Goal: Feedback & Contribution: Submit feedback/report problem

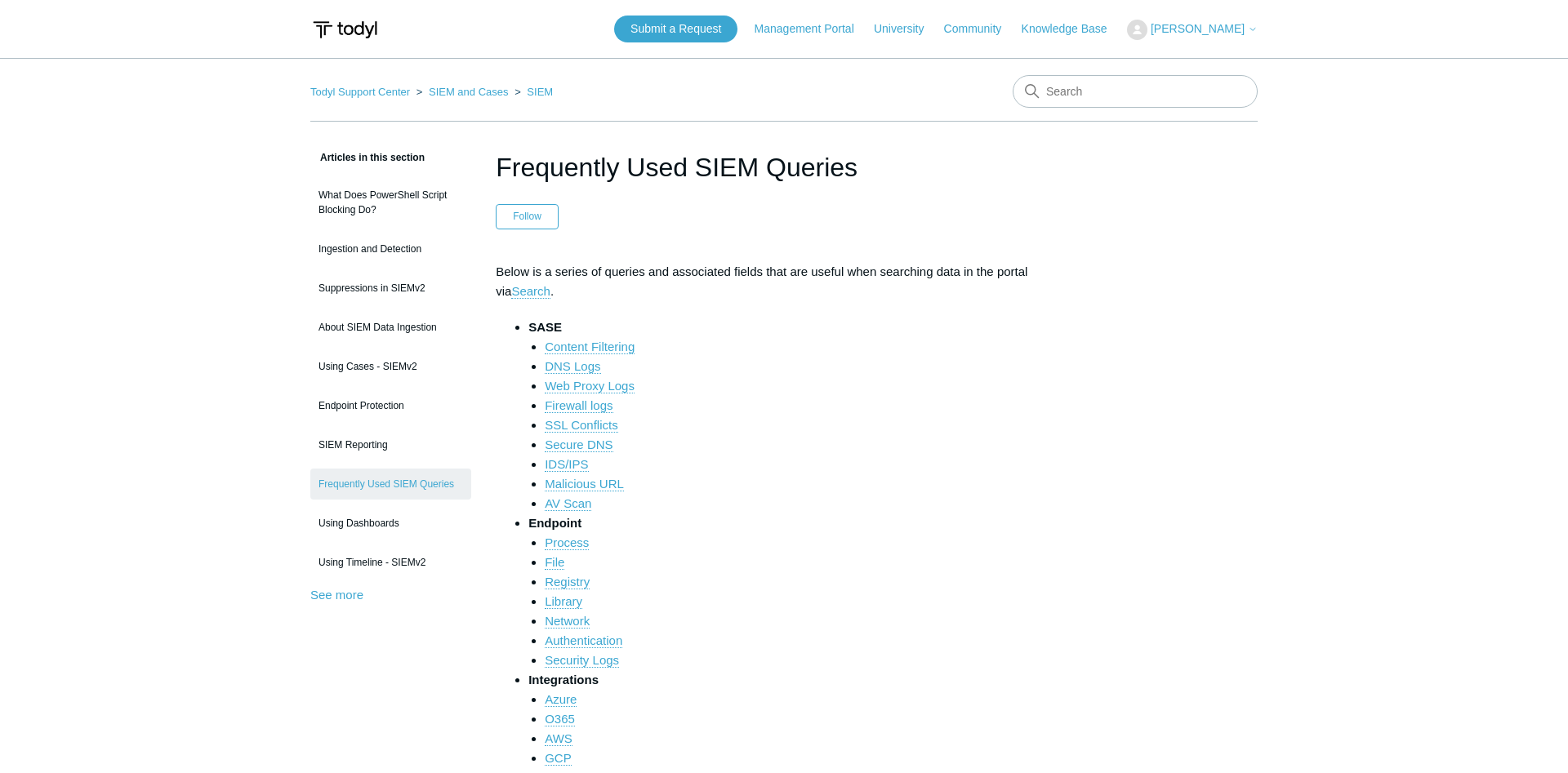
scroll to position [5367, 0]
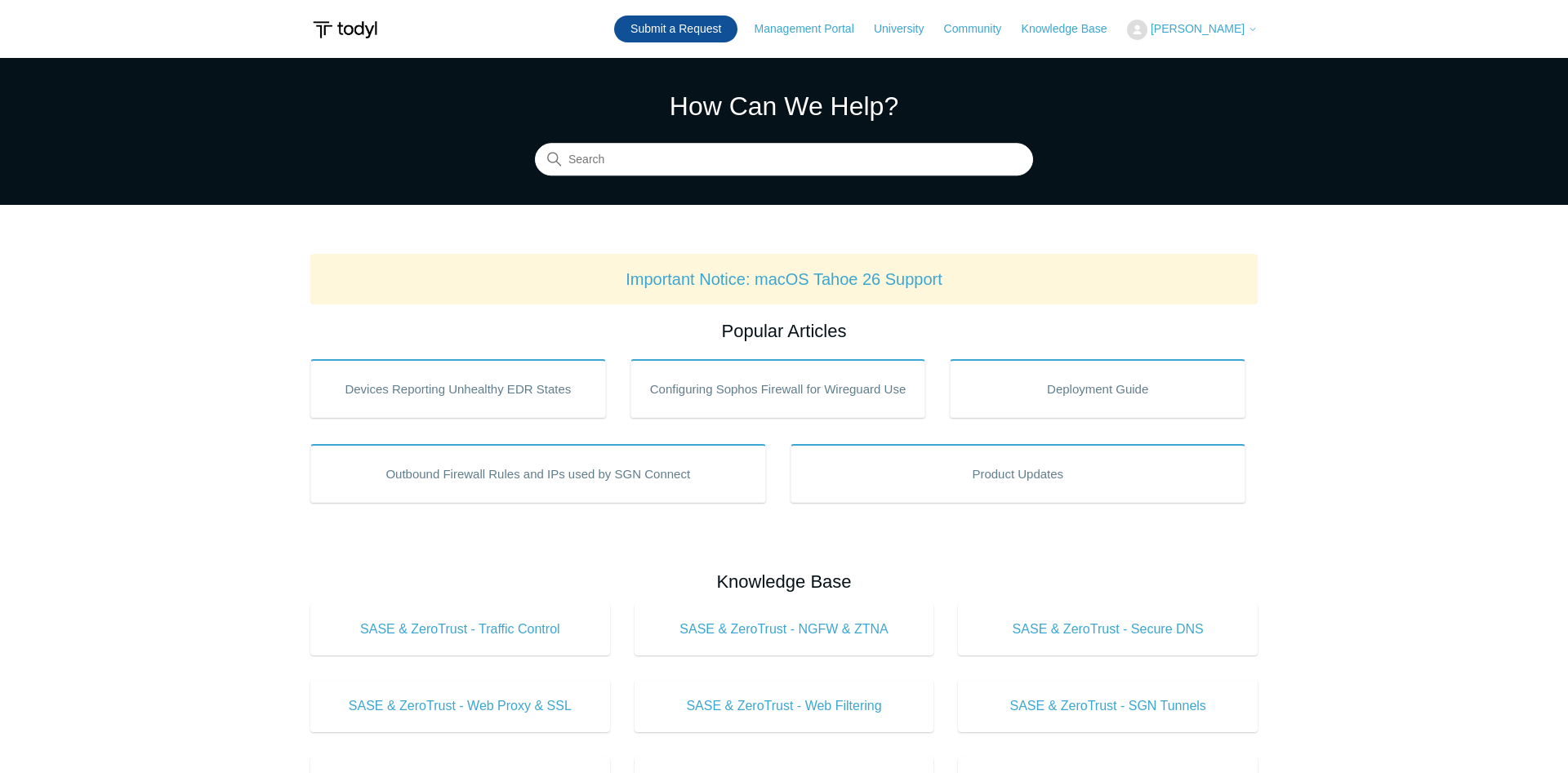
click at [685, 34] on link "Submit a Request" at bounding box center [675, 29] width 123 height 27
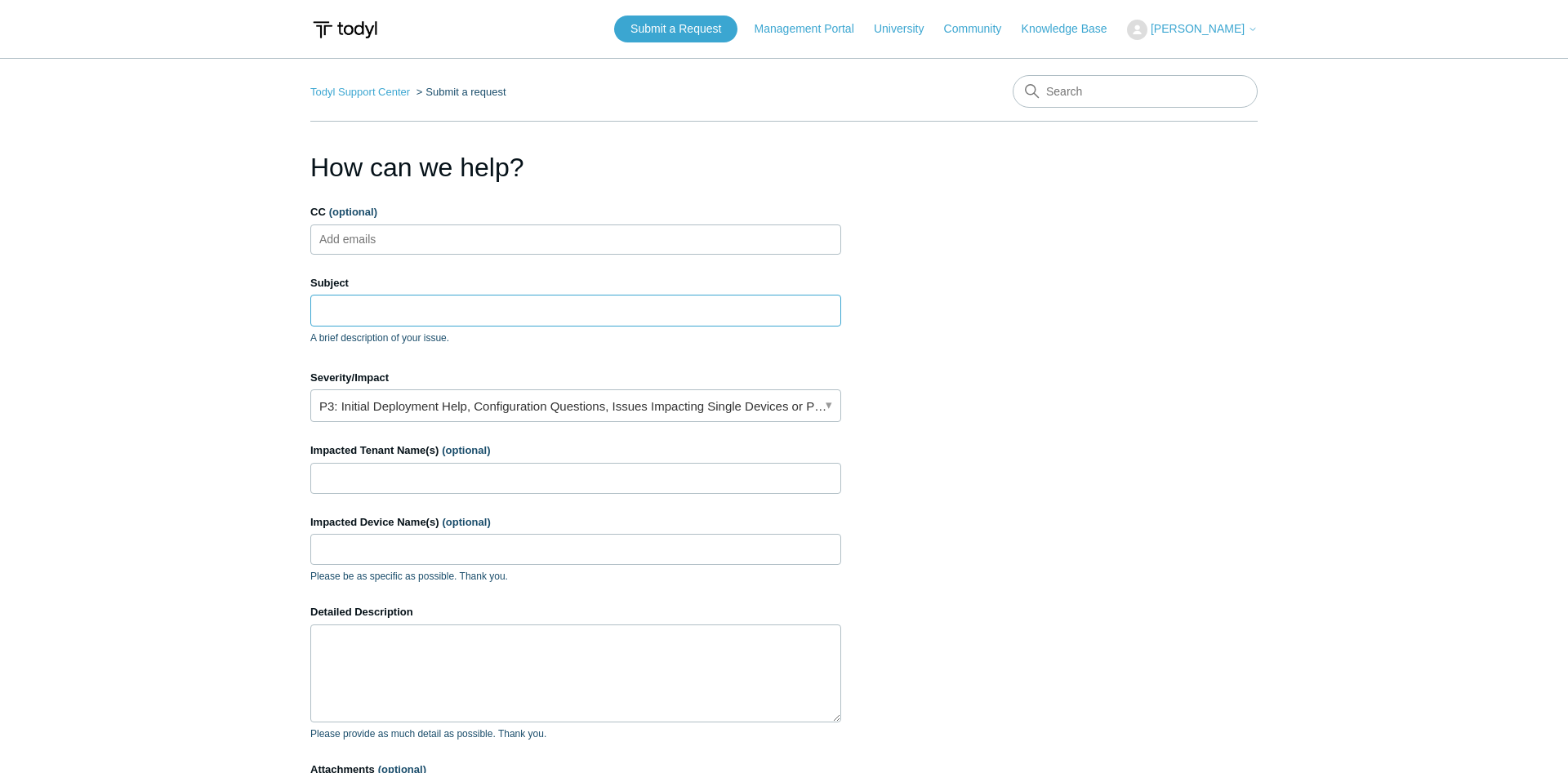
click at [490, 315] on input "Subject" at bounding box center [576, 310] width 531 height 31
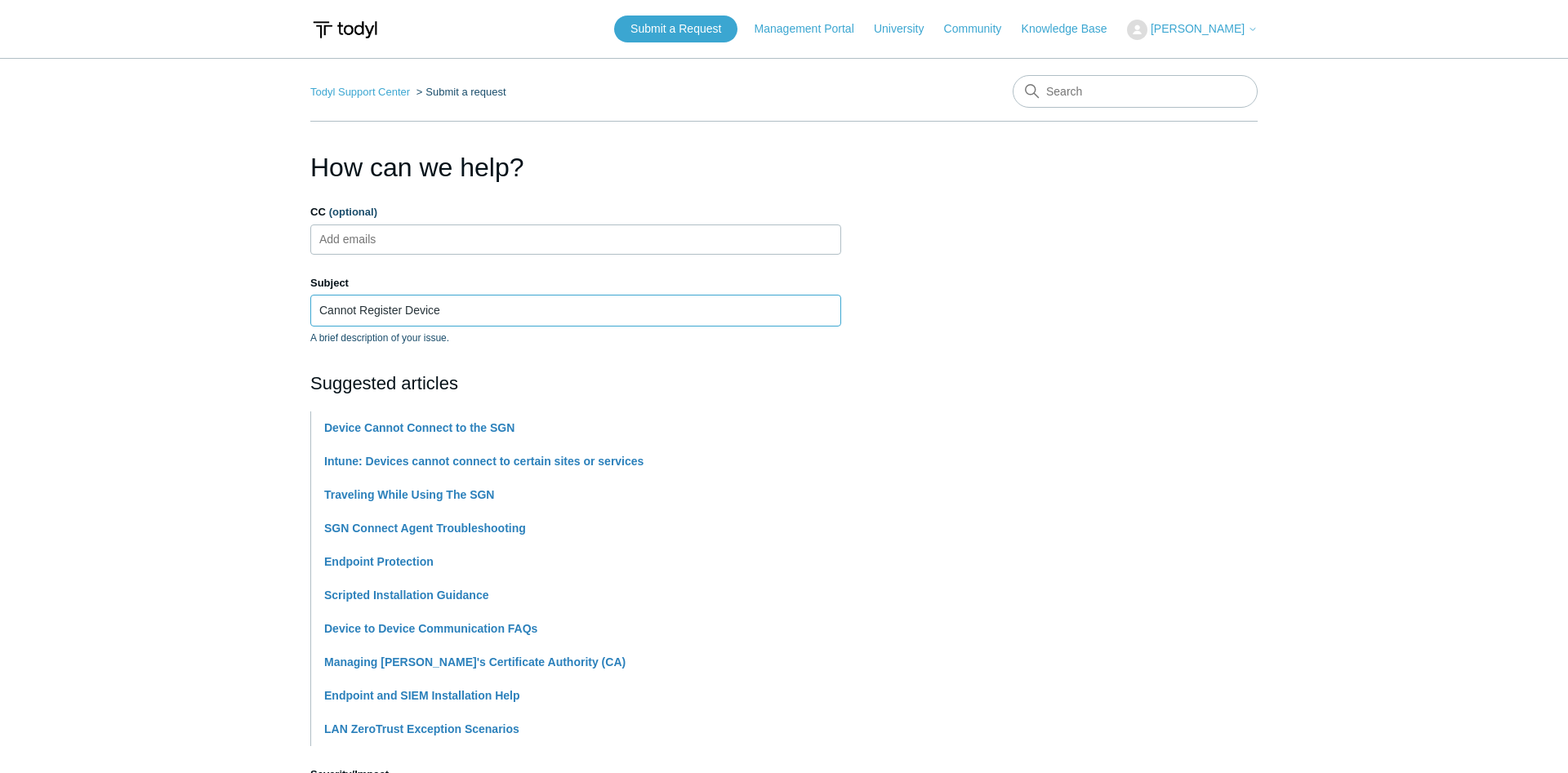
type input "Cannot Register Device"
click at [661, 334] on p "A brief description of your issue." at bounding box center [576, 338] width 531 height 15
click at [603, 313] on input "Cannot Register Device" at bounding box center [576, 310] width 531 height 31
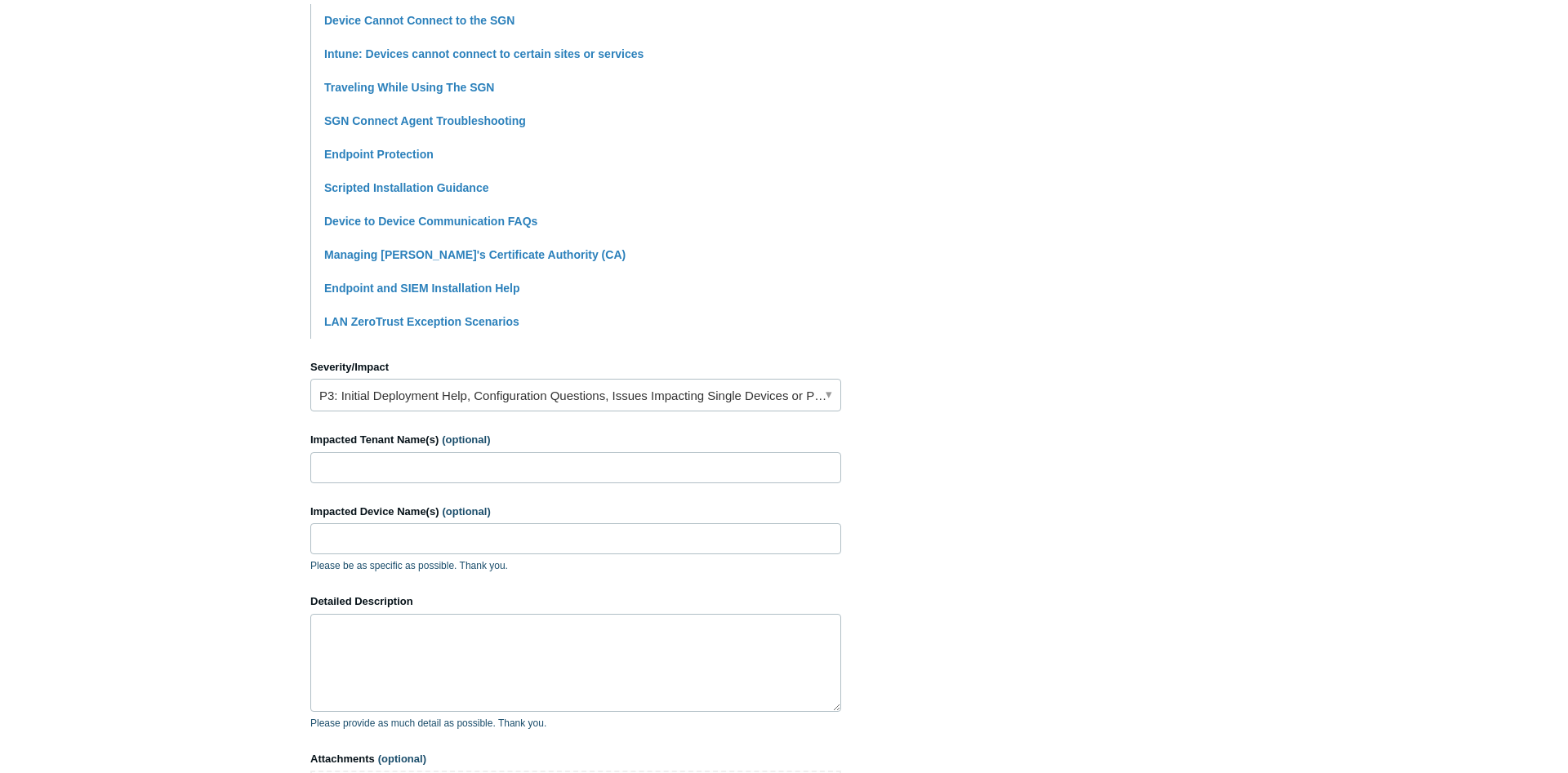
scroll to position [500, 0]
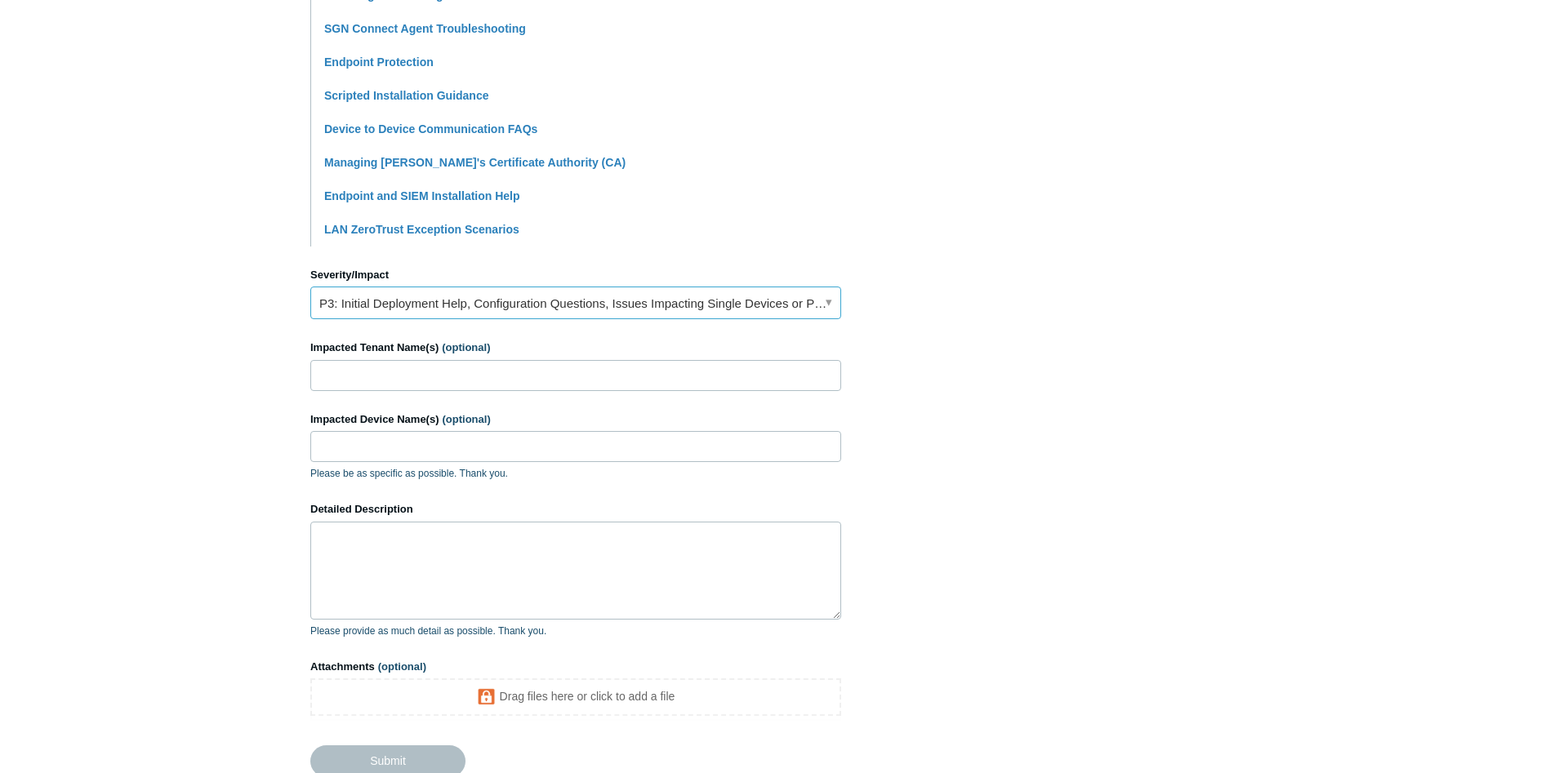
click at [523, 313] on link "P3: Initial Deployment Help, Configuration Questions, Issues Impacting Single D…" at bounding box center [576, 302] width 531 height 33
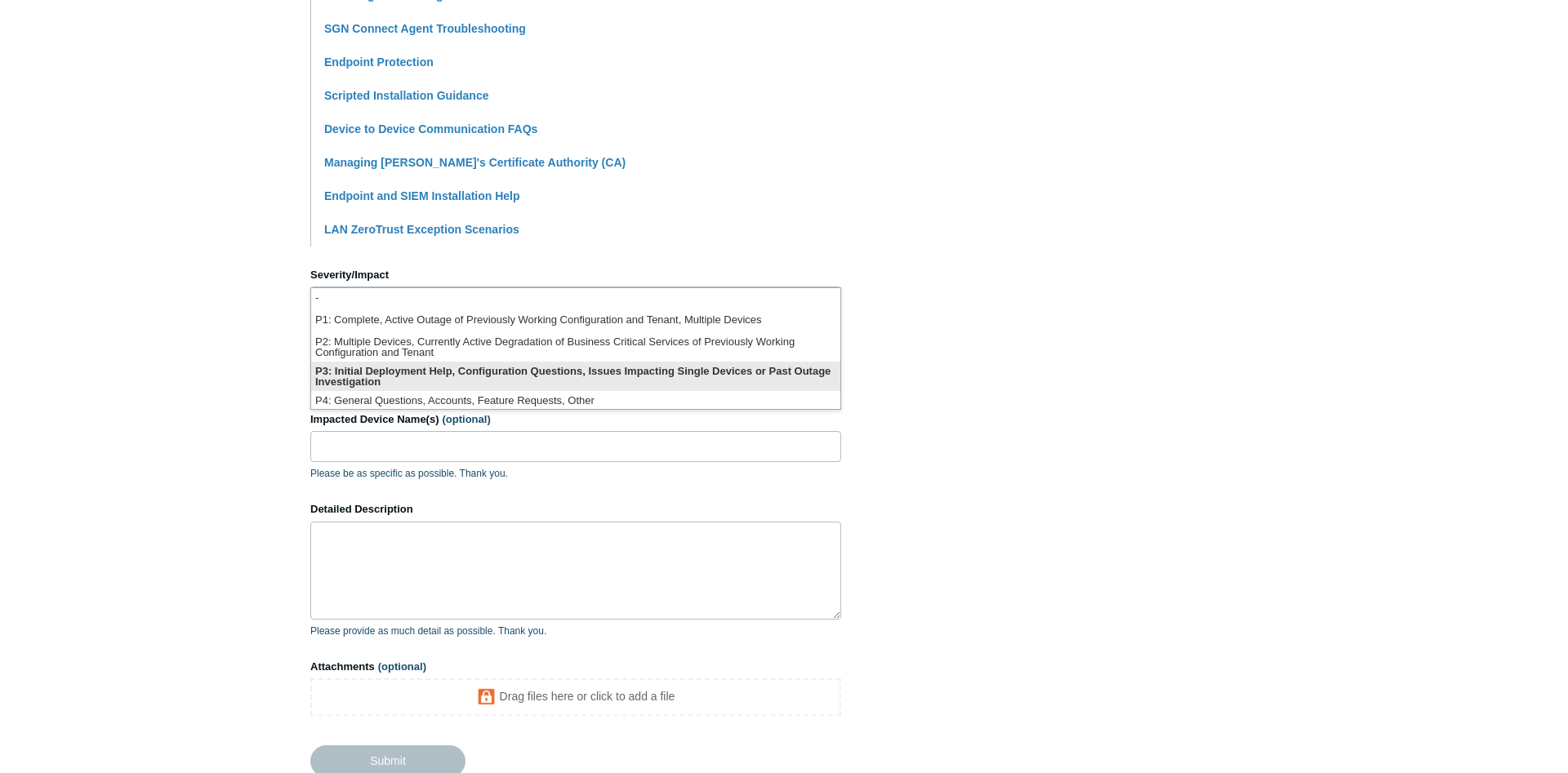
click at [498, 373] on li "P3: Initial Deployment Help, Configuration Questions, Issues Impacting Single D…" at bounding box center [576, 376] width 529 height 29
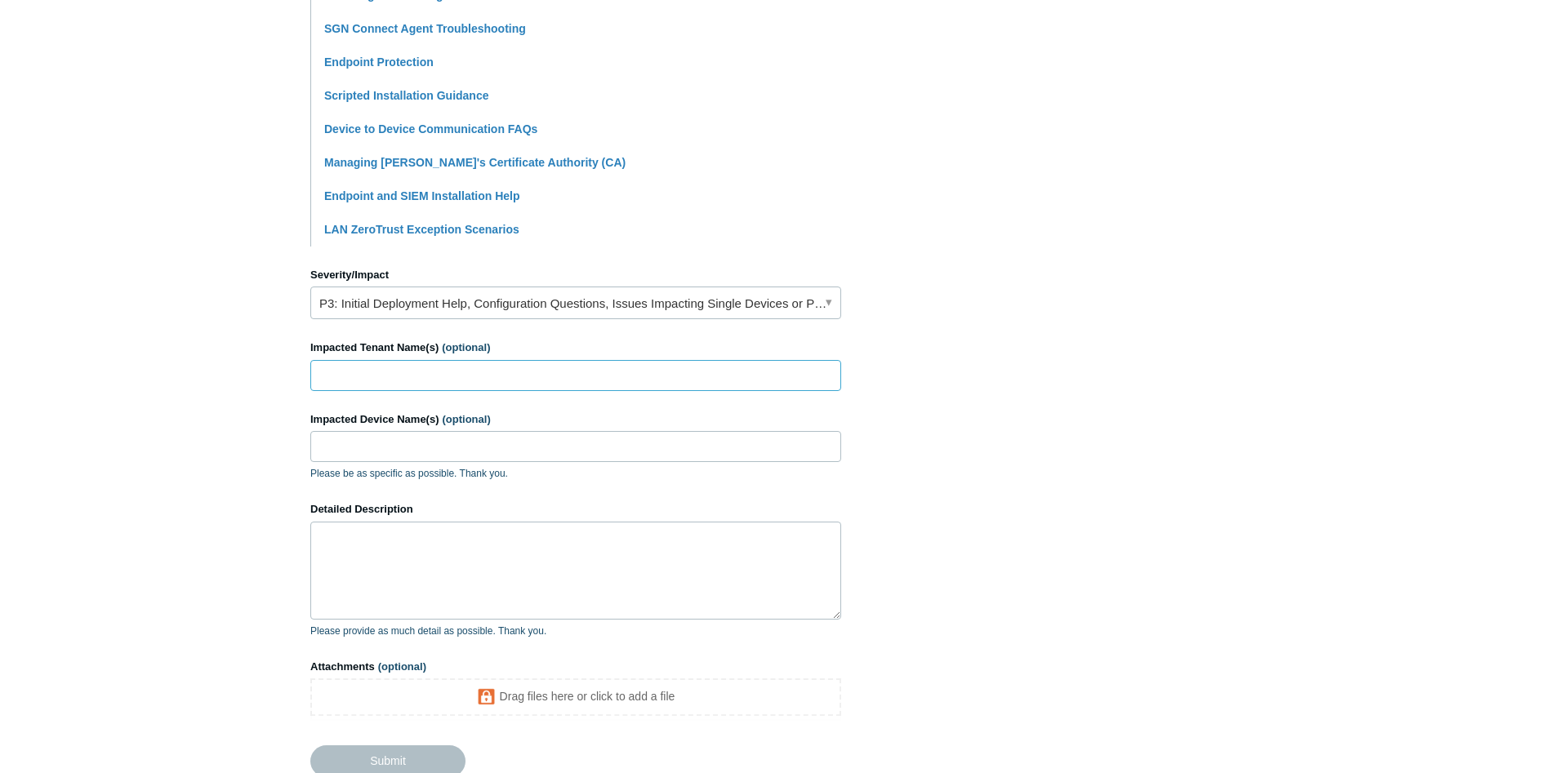
click at [498, 378] on input "Impacted Tenant Name(s) (optional)" at bounding box center [576, 375] width 531 height 31
click at [415, 366] on input "Impacted Tenant Name(s) (optional)" at bounding box center [576, 375] width 531 height 31
paste input "Proactive Healthcare Communications"
type input "Proactive Healthcare Communications"
click at [526, 440] on input "Impacted Device Name(s) (optional)" at bounding box center [576, 446] width 531 height 31
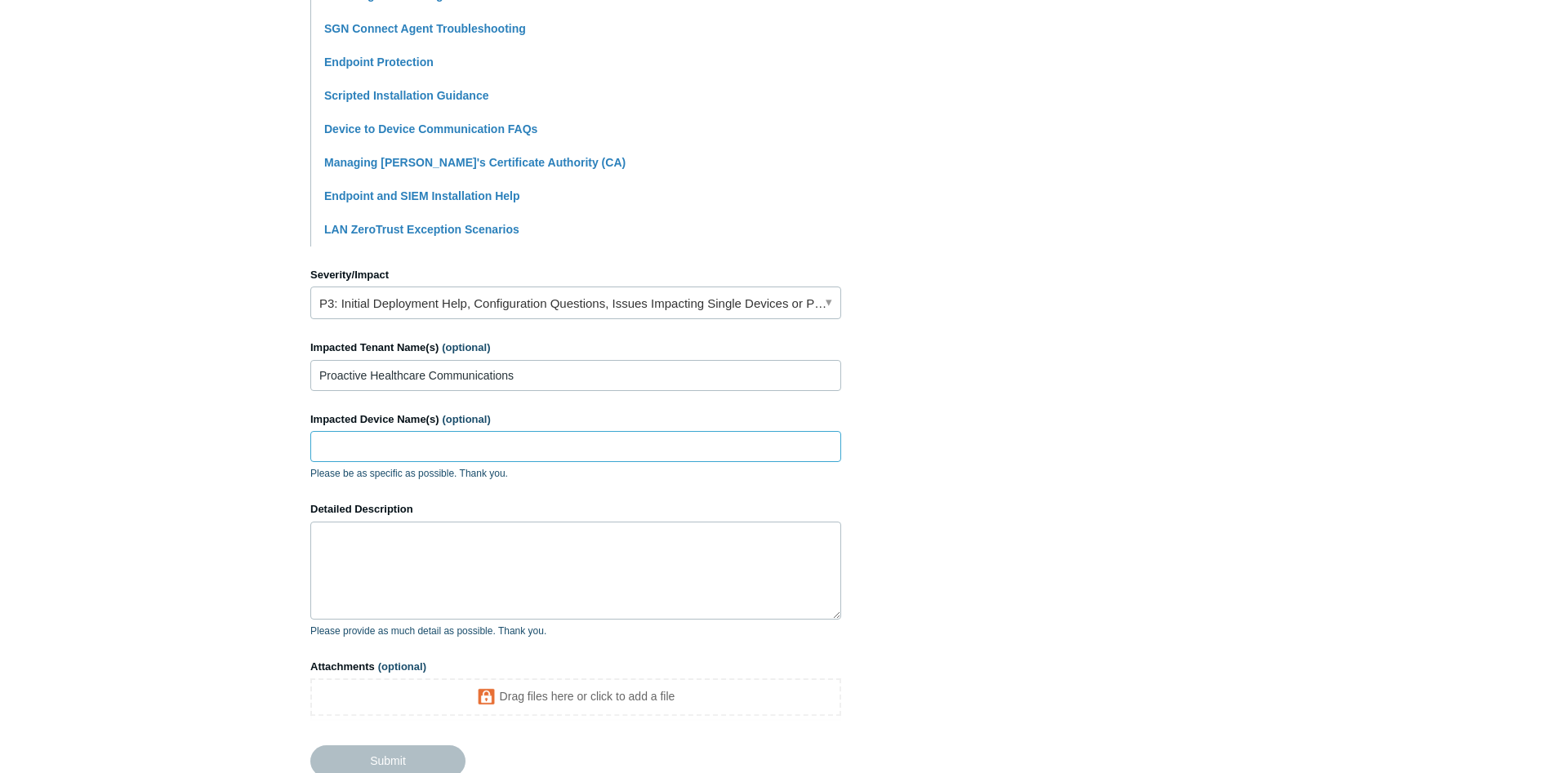
paste input "LAPTOP-H6DDOQOD ---"
type input "LAPTOP-H6DDOQOD"
click at [582, 578] on textarea "Detailed Description" at bounding box center [576, 570] width 531 height 98
click at [543, 559] on textarea "This device was" at bounding box center [576, 570] width 531 height 98
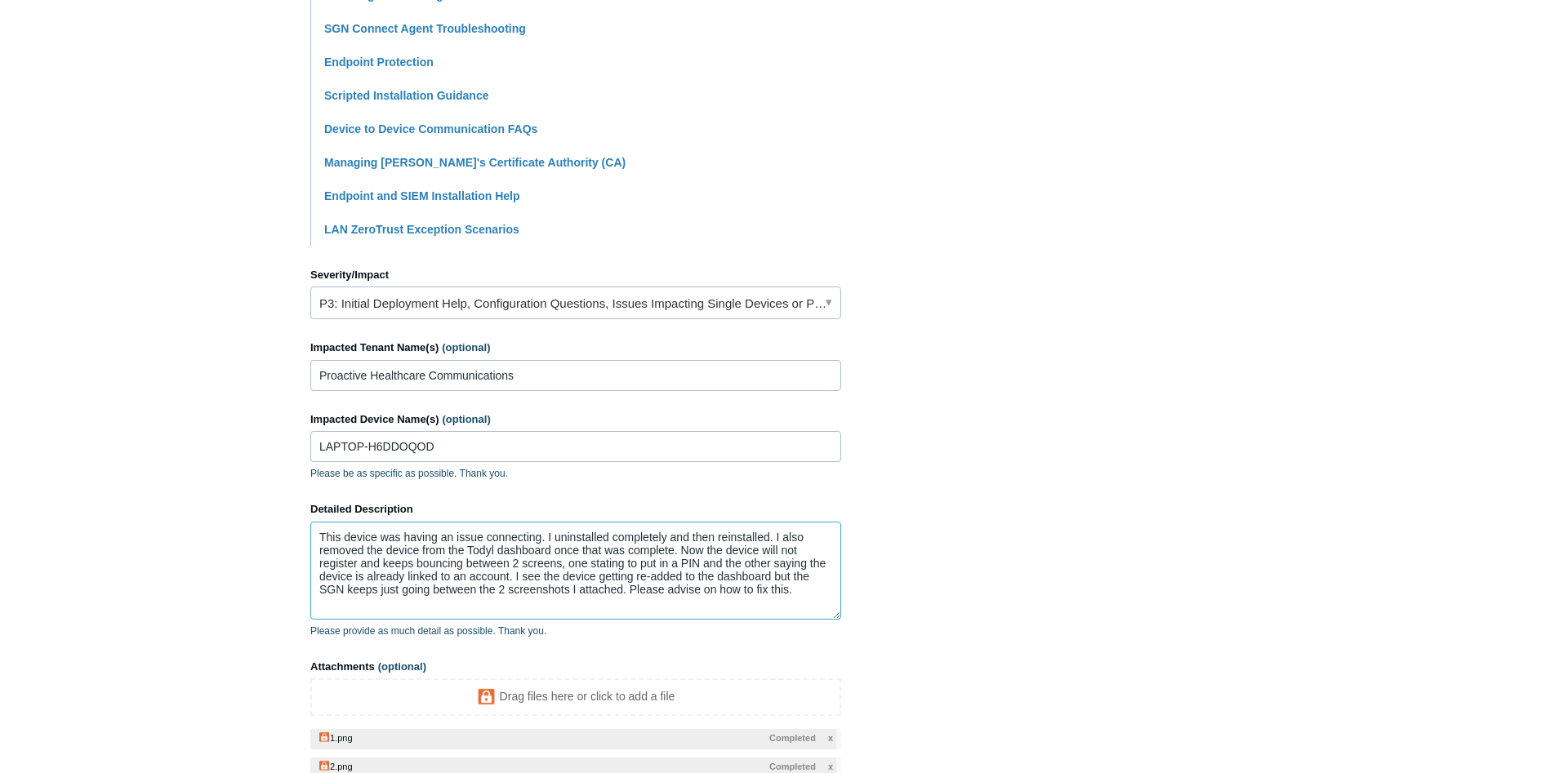
scroll to position [675, 0]
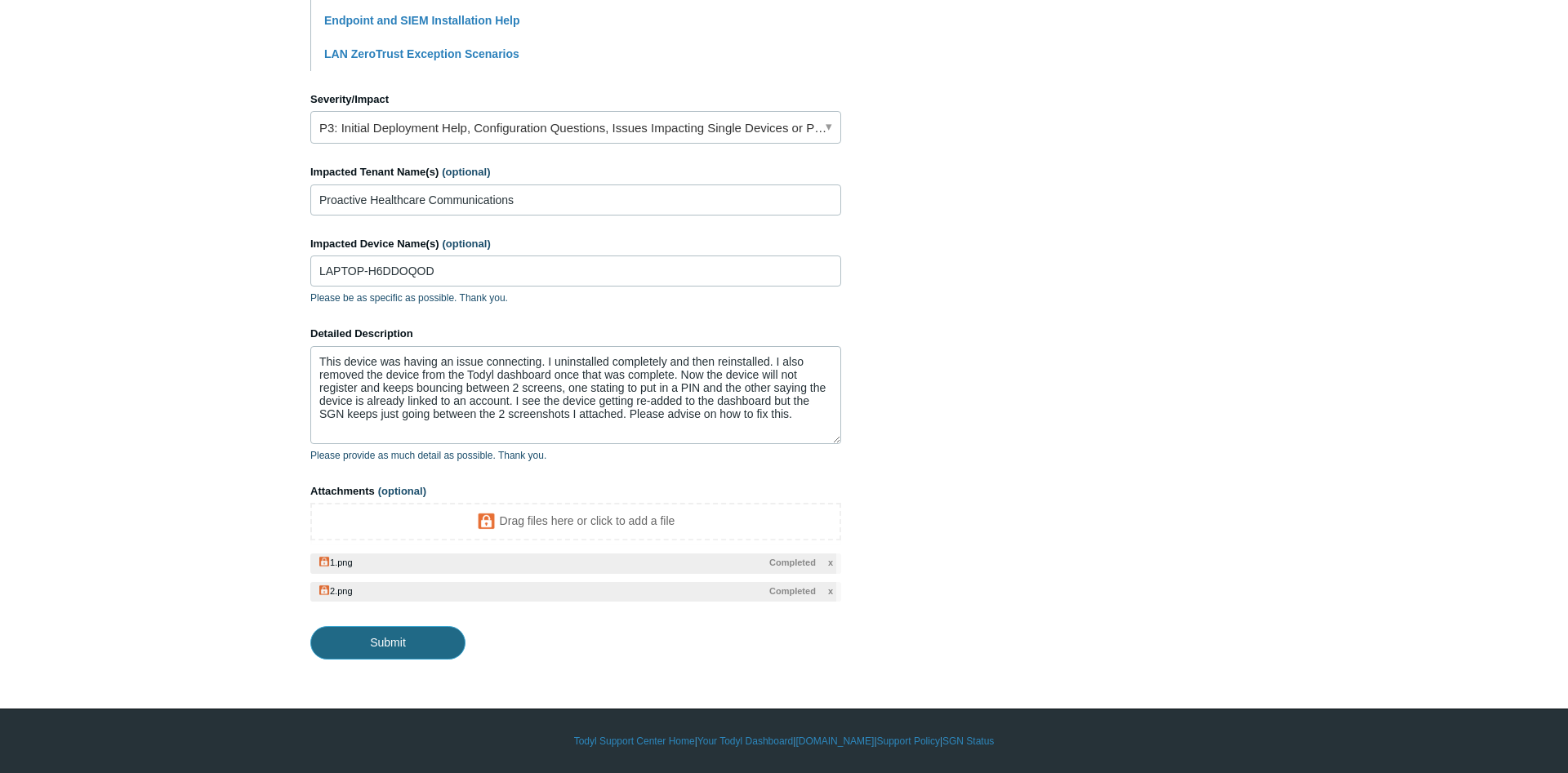
click at [425, 653] on input "Submit" at bounding box center [388, 642] width 155 height 33
type textarea "This device was having an issue connecting. I uninstalled completely and then r…"
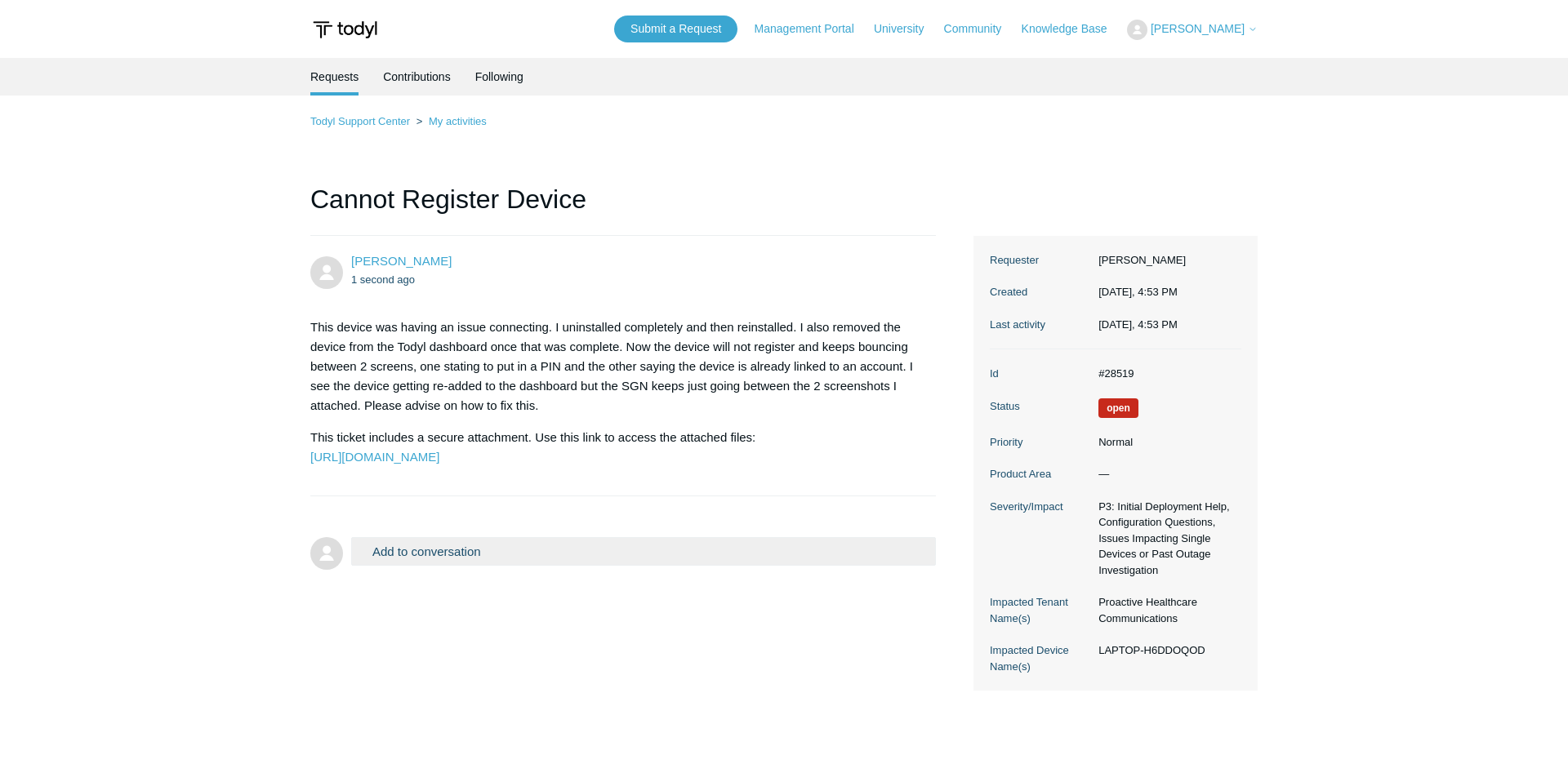
click at [1183, 27] on span "[PERSON_NAME]" at bounding box center [1198, 28] width 94 height 13
click at [1384, 196] on main "Requests Contributions Following Todyl Support Center My activities Cannot Regi…" at bounding box center [784, 406] width 1568 height 695
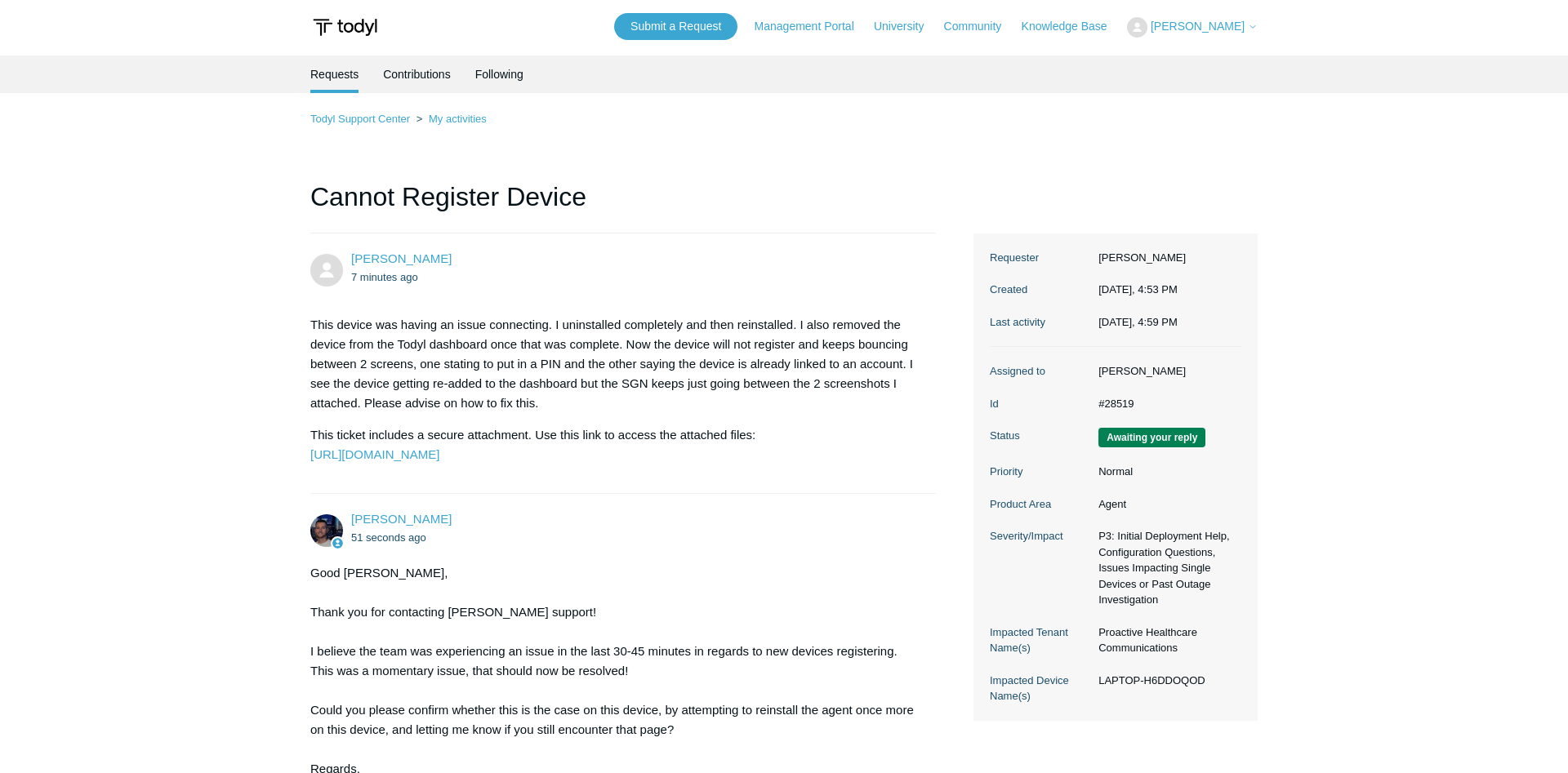
scroll to position [249, 0]
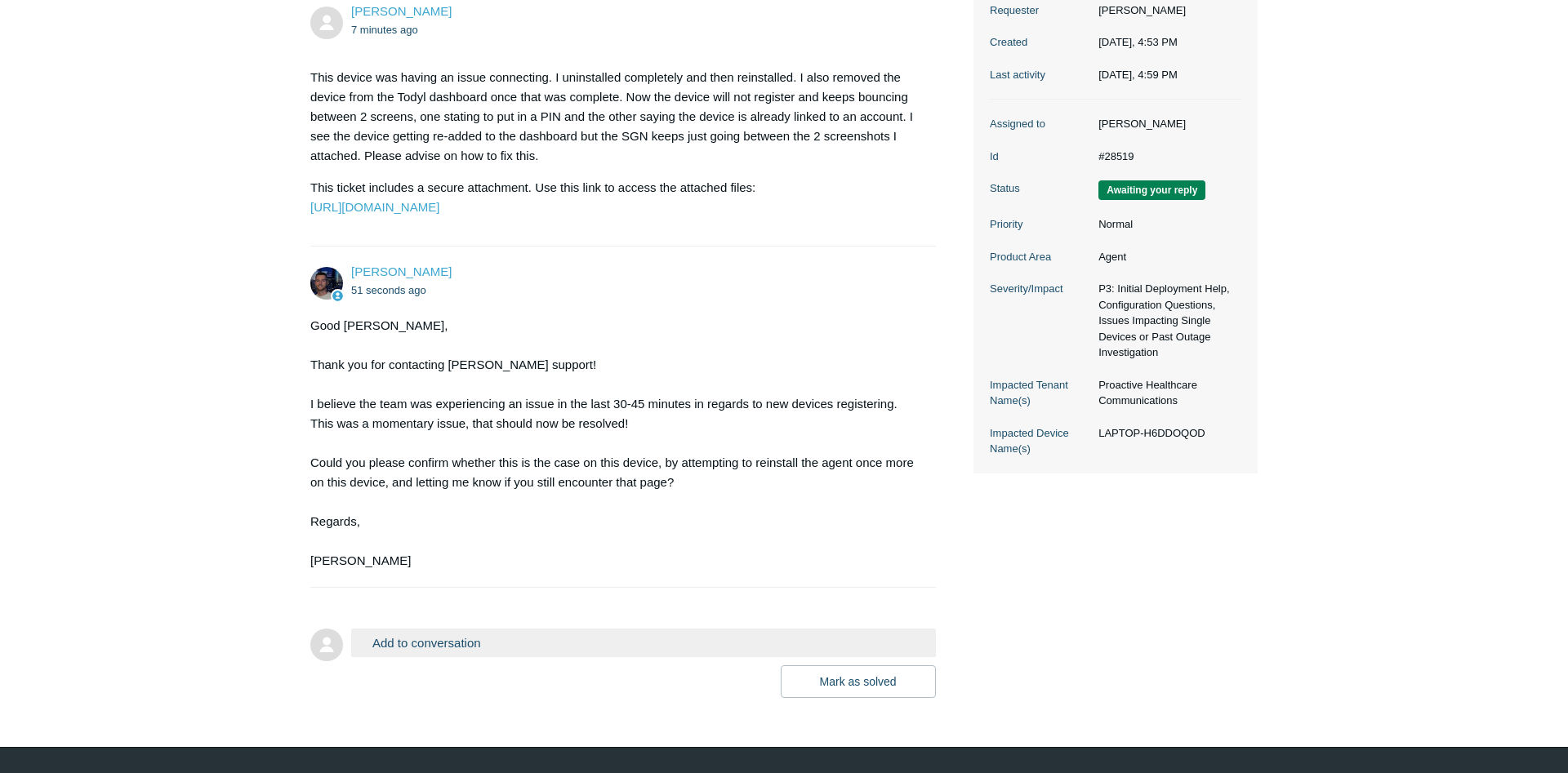
click at [559, 657] on button "Add to conversation" at bounding box center [643, 643] width 585 height 28
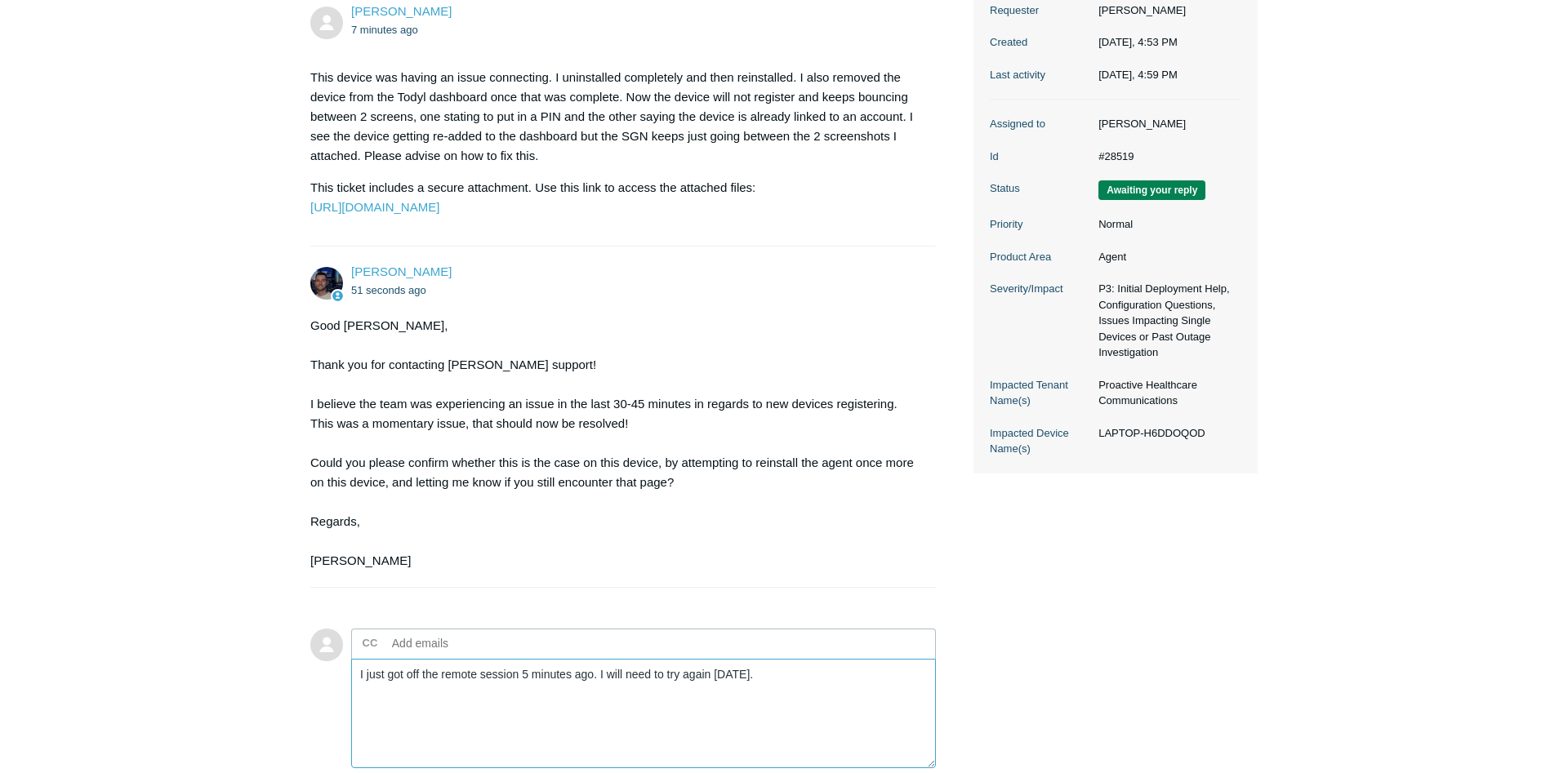
scroll to position [504, 0]
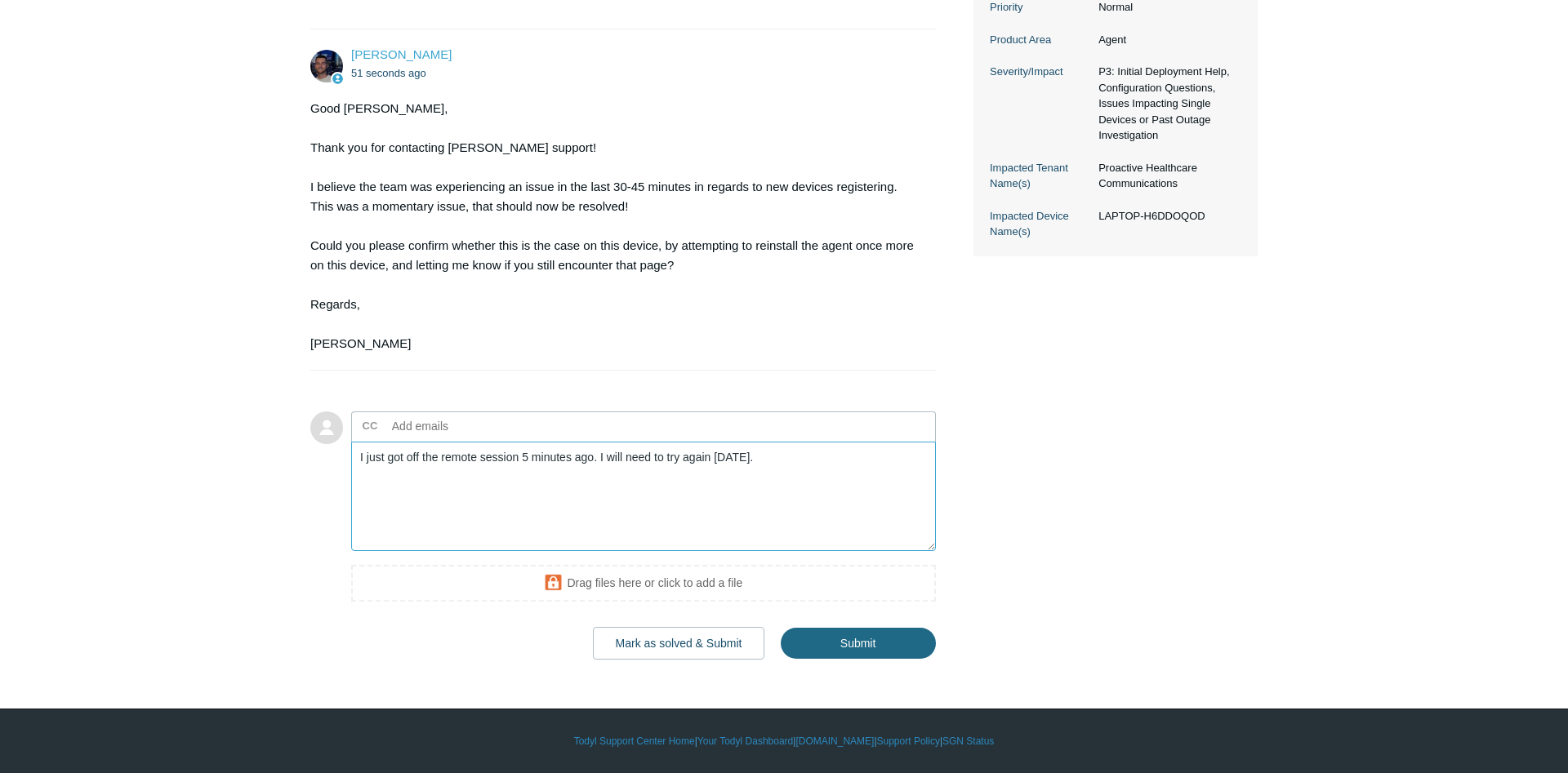
type textarea "I just got off the remote session 5 minutes ago. I will need to try again [DATE…"
click at [834, 642] on input "Submit" at bounding box center [857, 643] width 155 height 33
